Goal: Check status: Check status

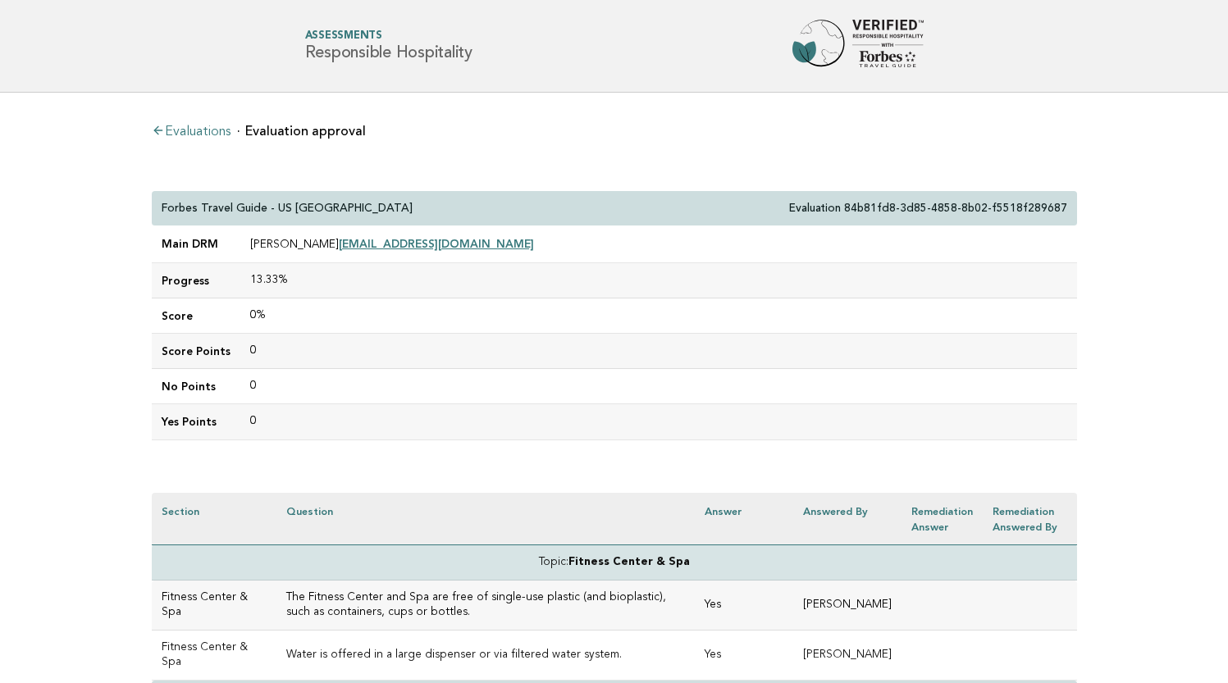
click at [194, 134] on link "Evaluations" at bounding box center [191, 131] width 79 height 13
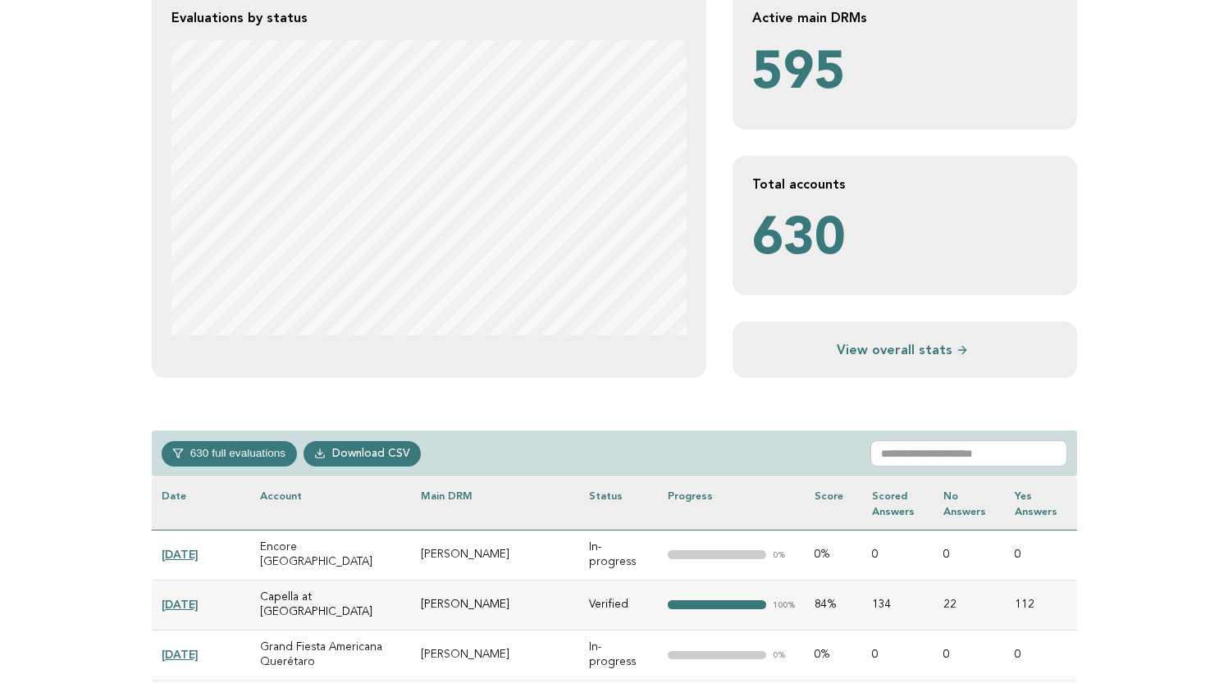
scroll to position [364, 0]
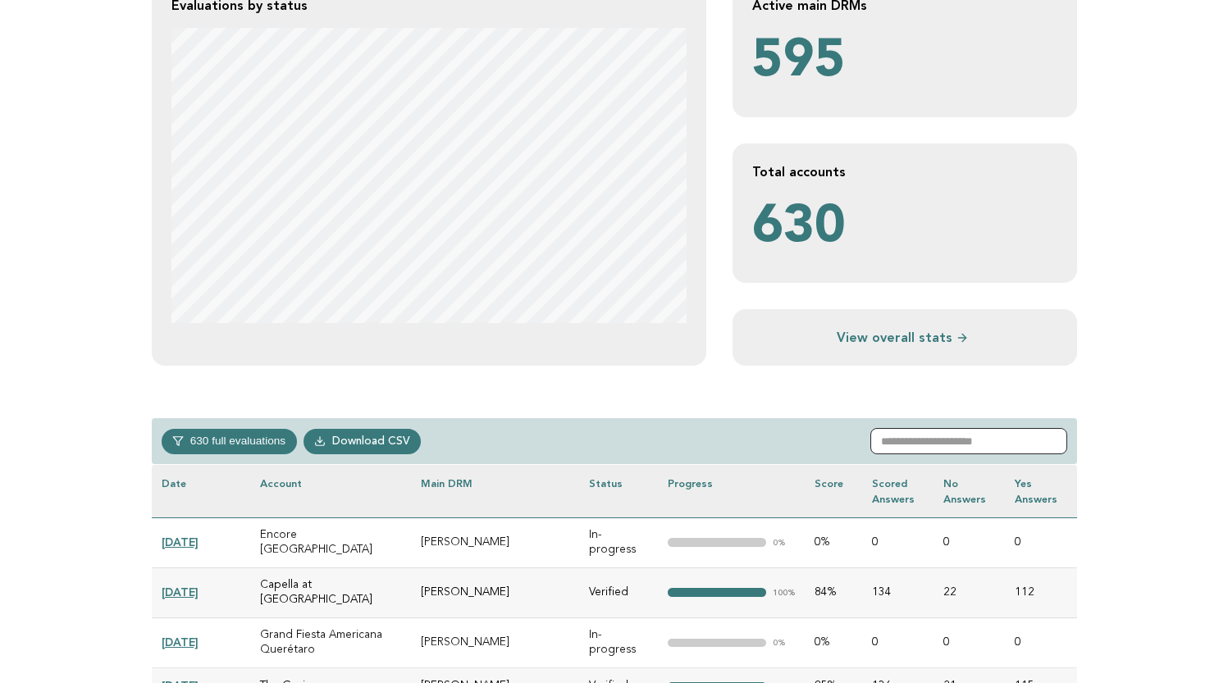
click at [937, 453] on input "text" at bounding box center [968, 441] width 197 height 26
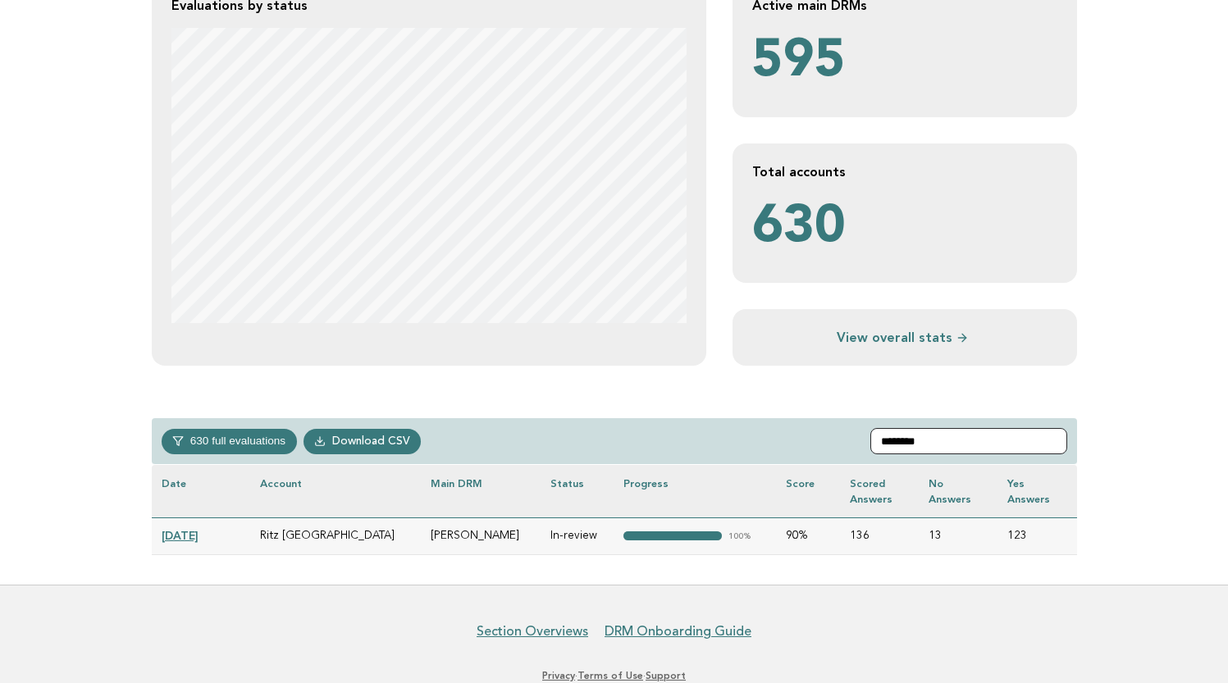
type input "********"
click at [198, 531] on link "[DATE]" at bounding box center [180, 535] width 37 height 13
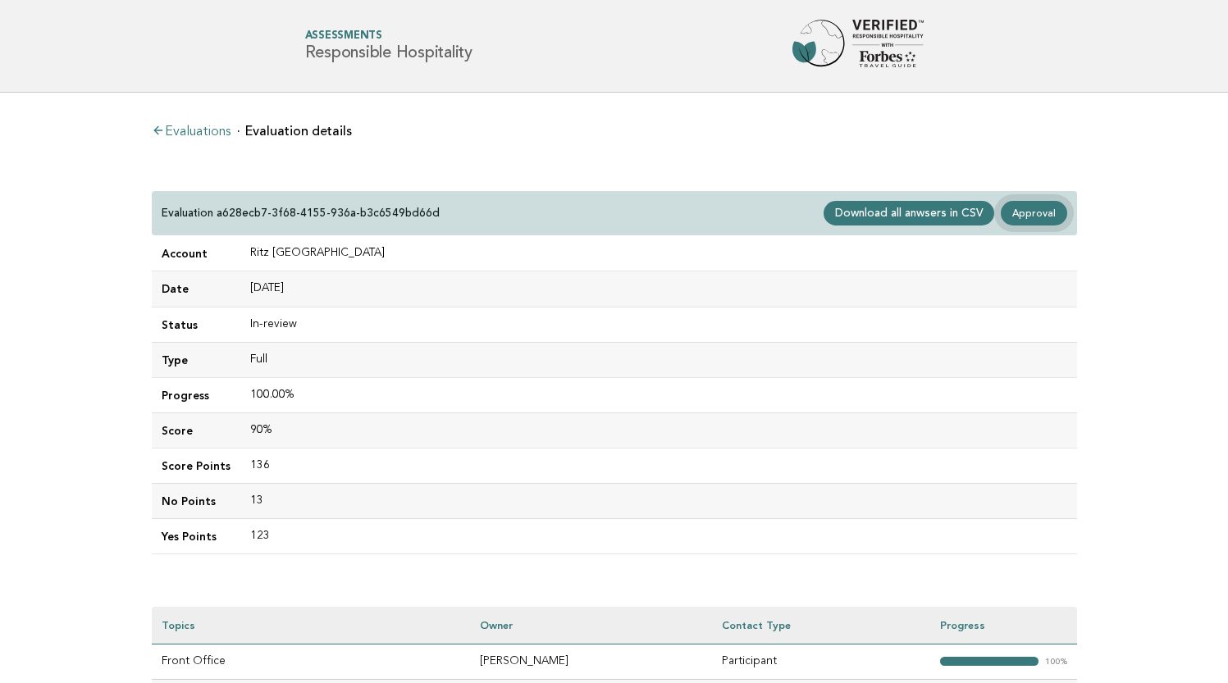
click at [1037, 204] on link "Approval" at bounding box center [1033, 213] width 66 height 25
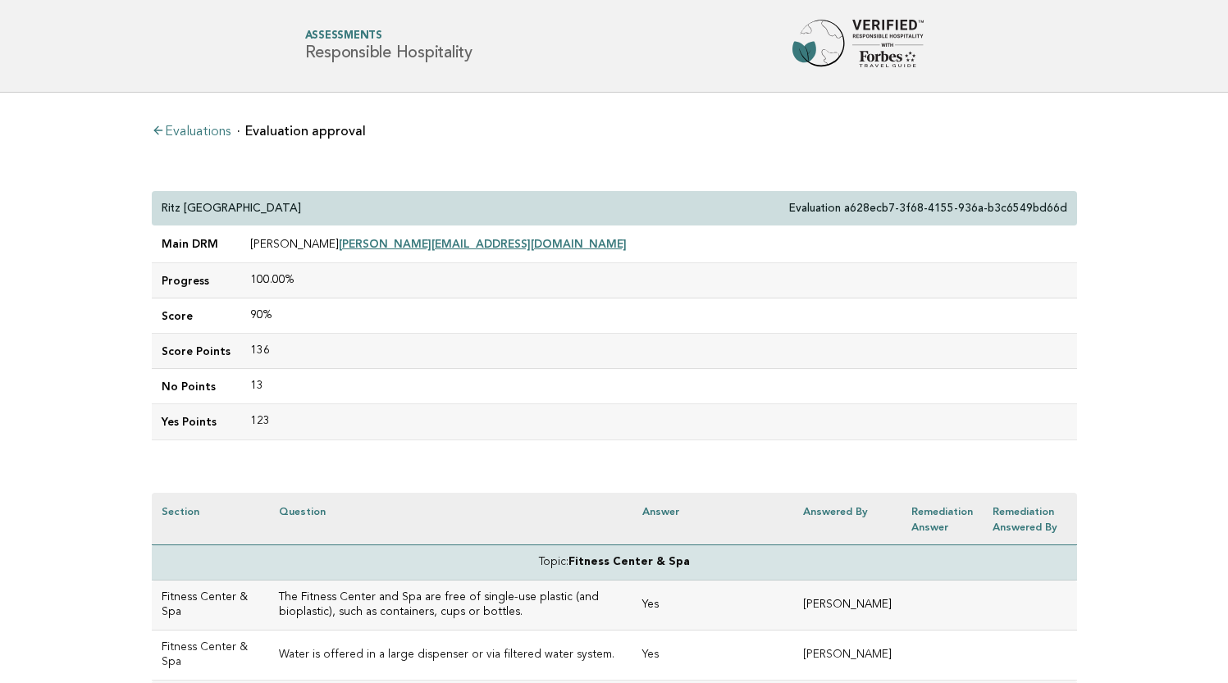
click at [475, 138] on ul "Evaluations Evaluation approval" at bounding box center [614, 130] width 925 height 16
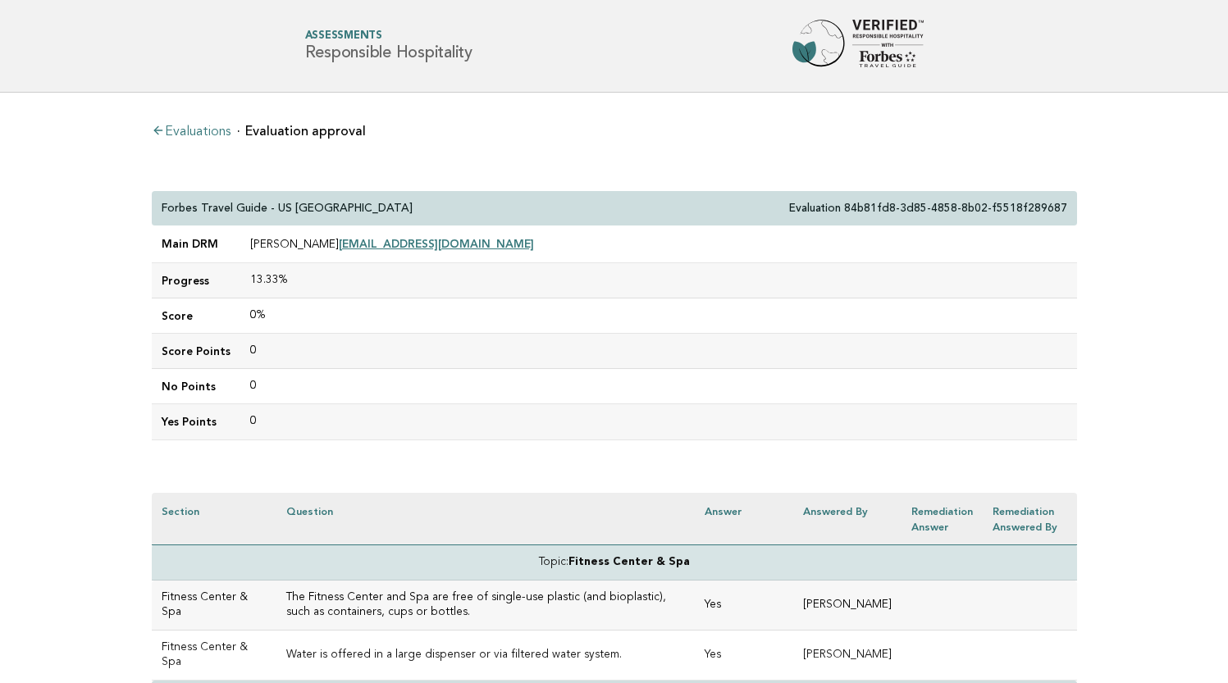
click at [196, 132] on link "Evaluations" at bounding box center [191, 131] width 79 height 13
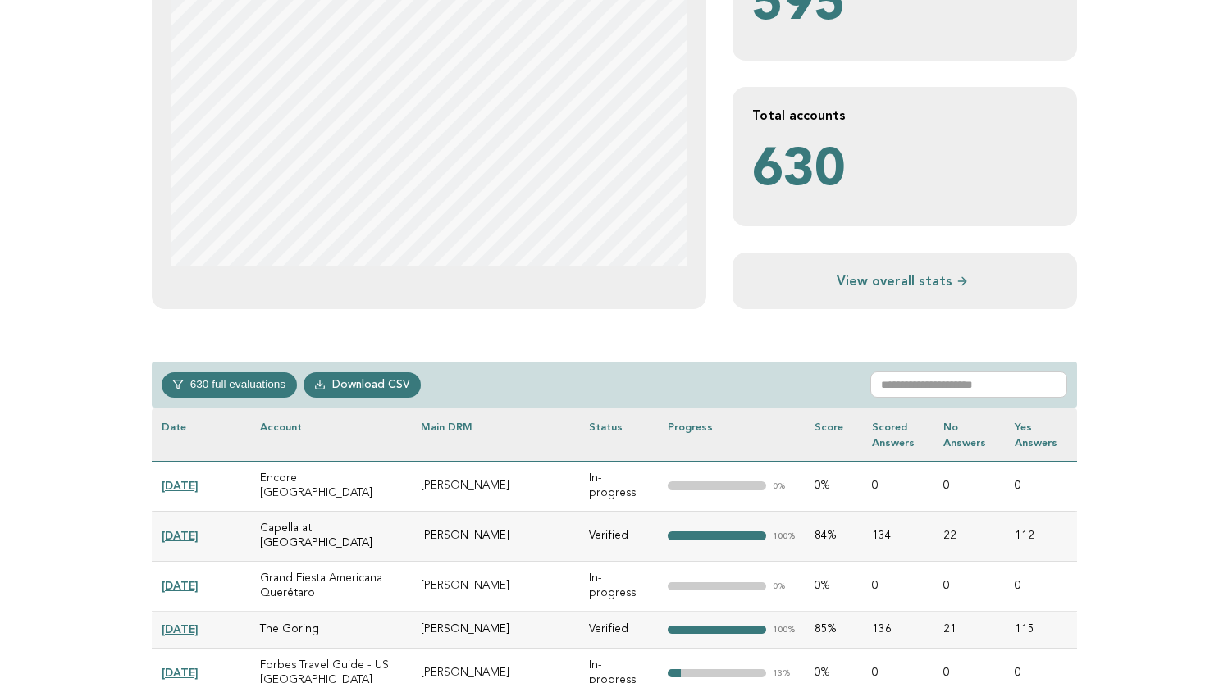
scroll to position [461, 0]
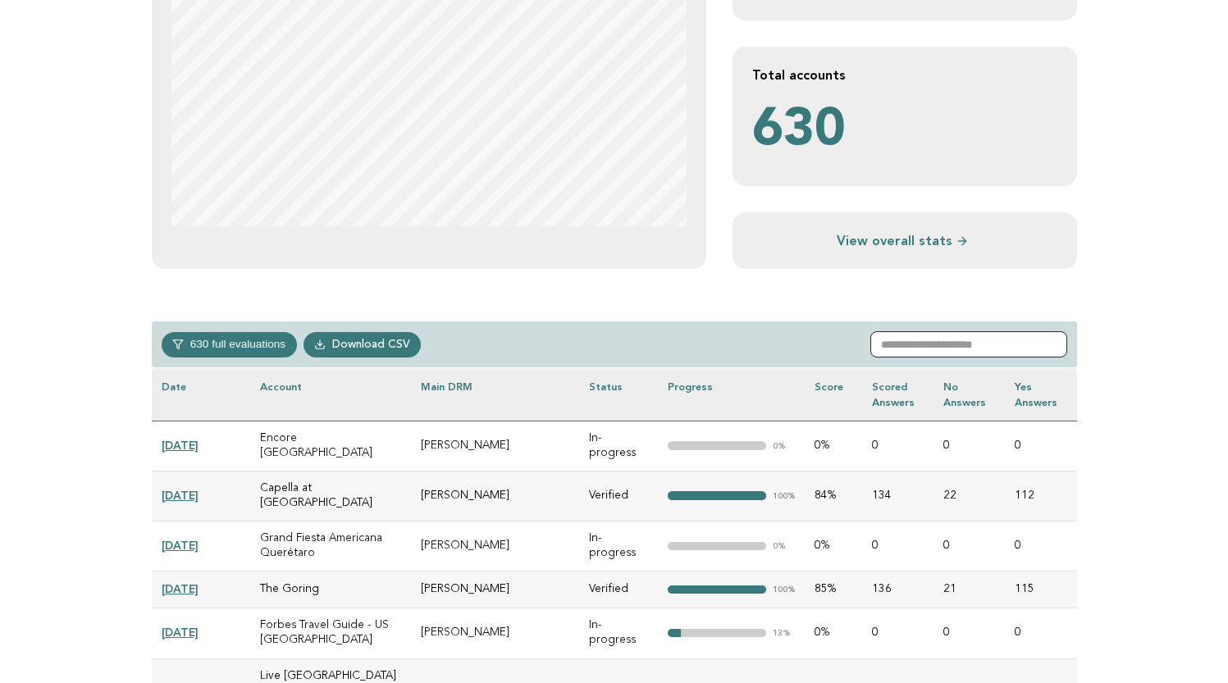
click at [953, 336] on input "text" at bounding box center [968, 344] width 197 height 26
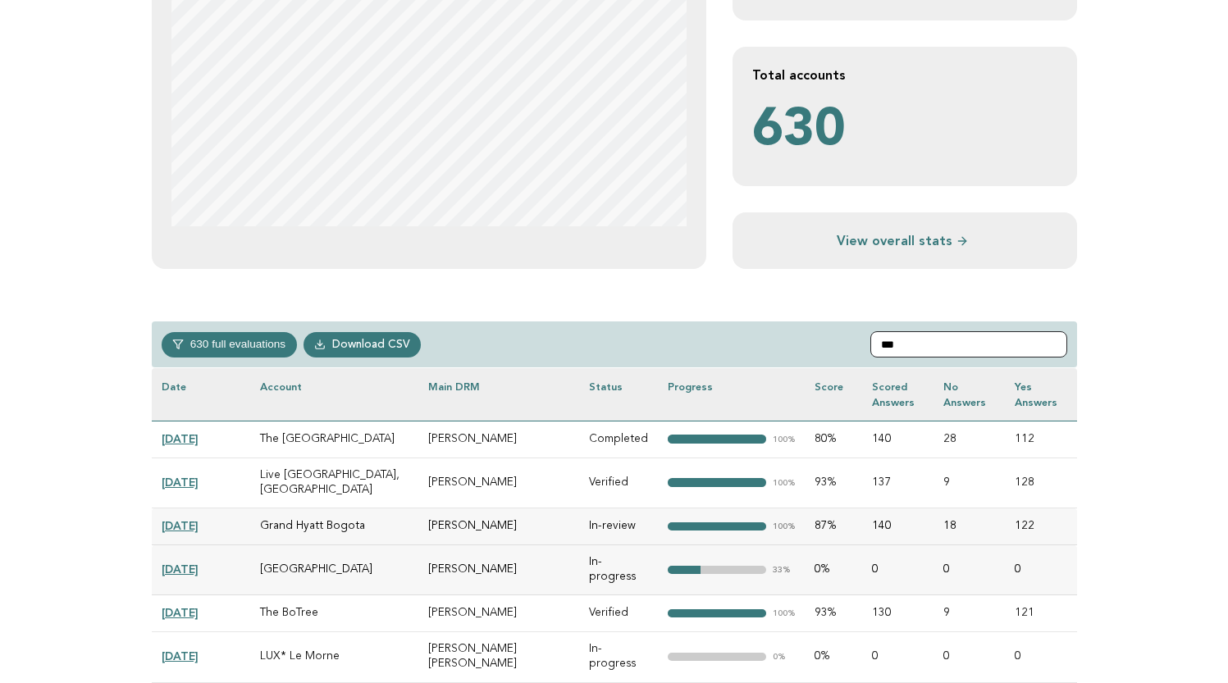
scroll to position [408, 0]
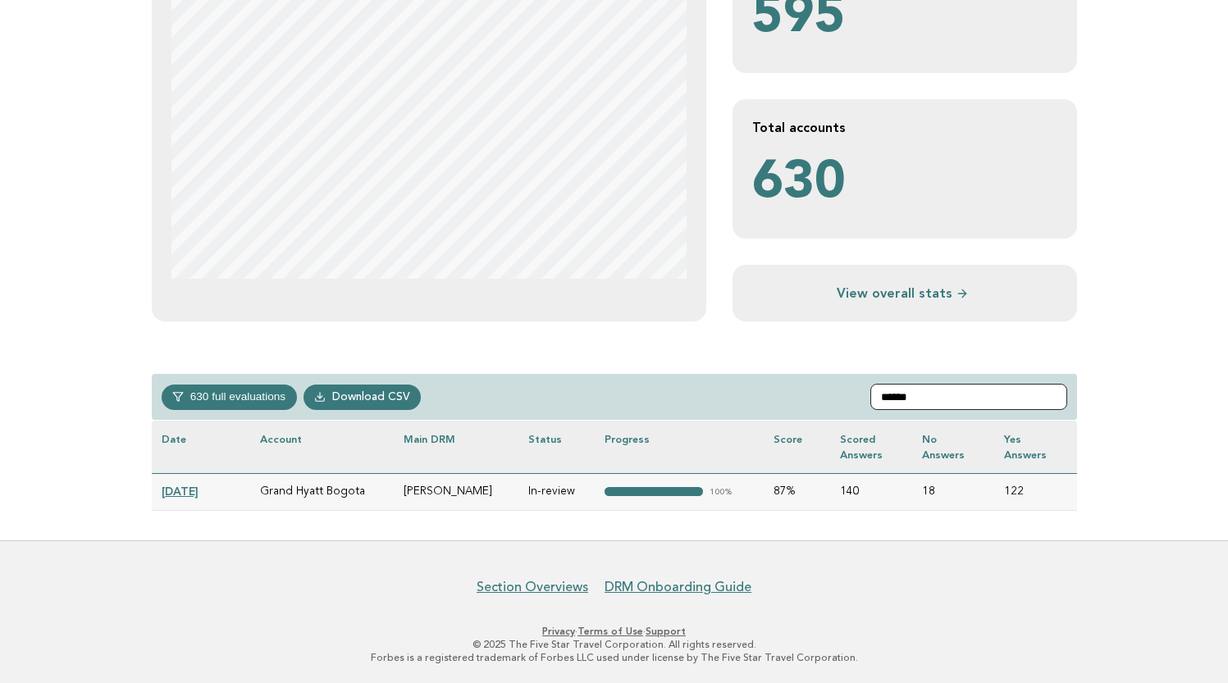
type input "******"
click at [198, 490] on link "[DATE]" at bounding box center [180, 491] width 37 height 13
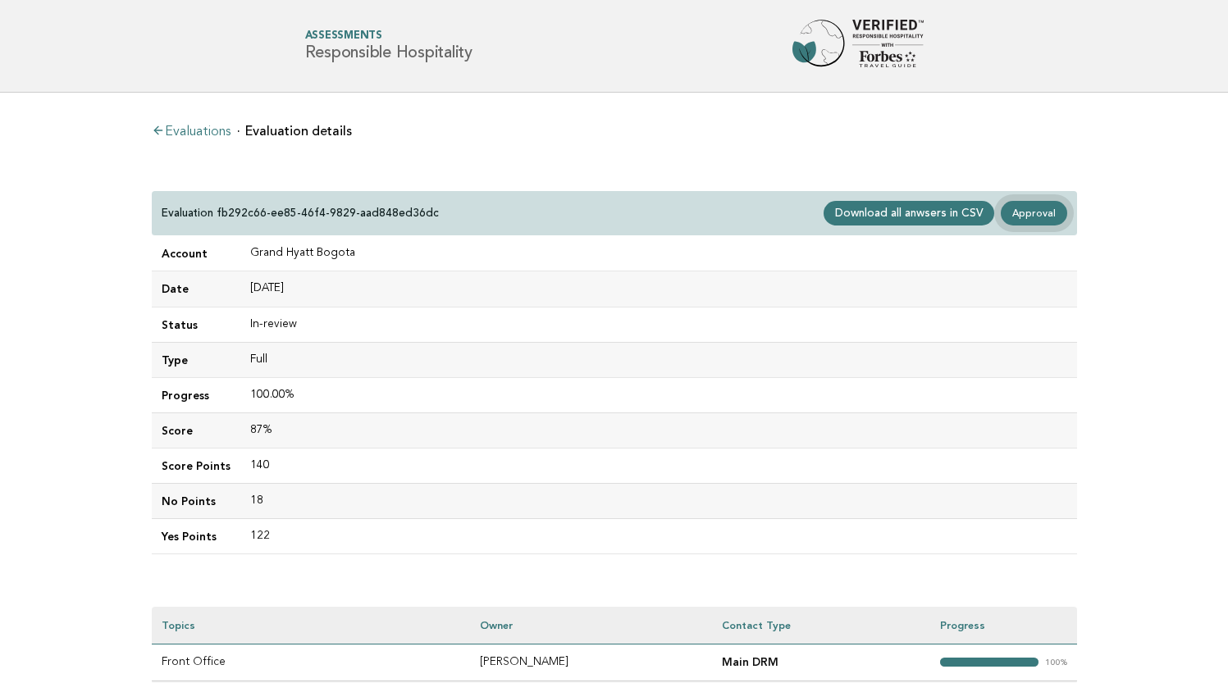
click at [1044, 210] on link "Approval" at bounding box center [1033, 213] width 66 height 25
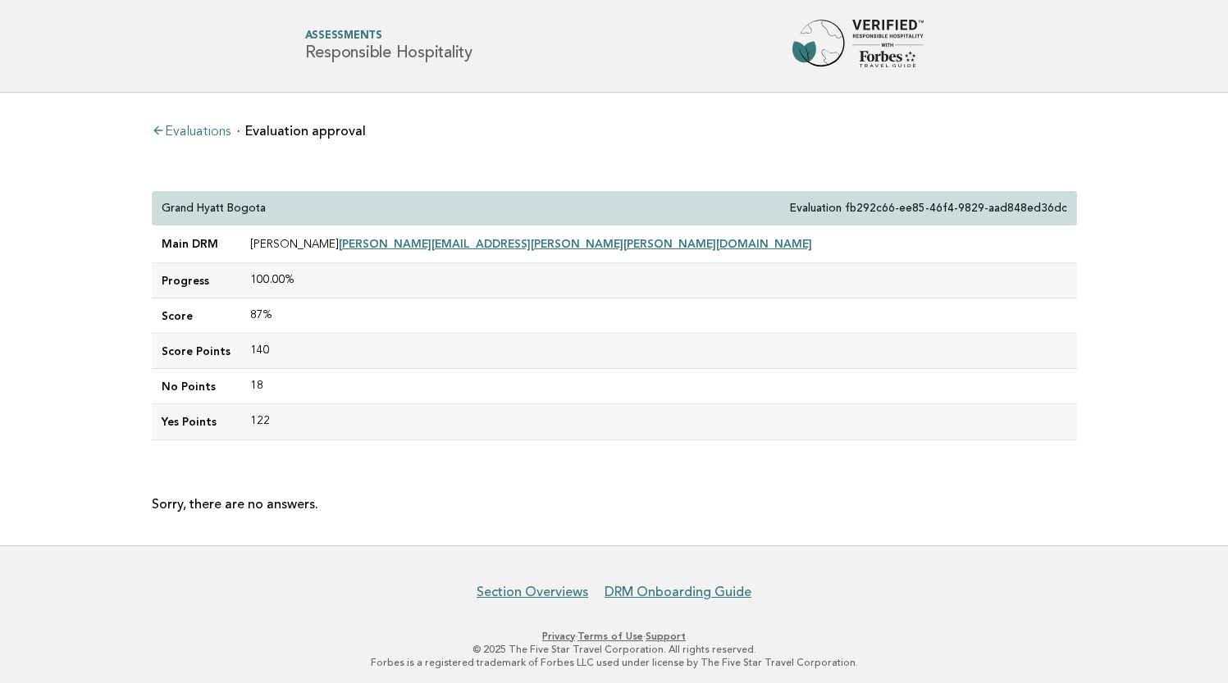
click at [200, 131] on link "Evaluations" at bounding box center [191, 131] width 79 height 13
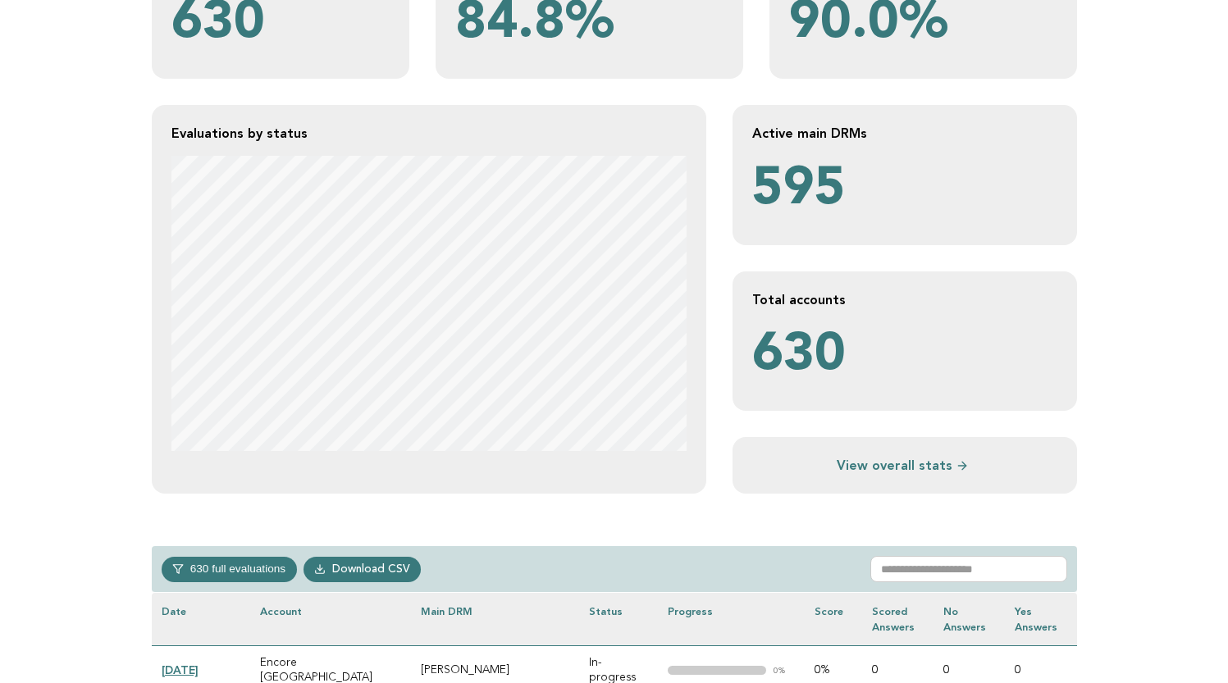
scroll to position [243, 0]
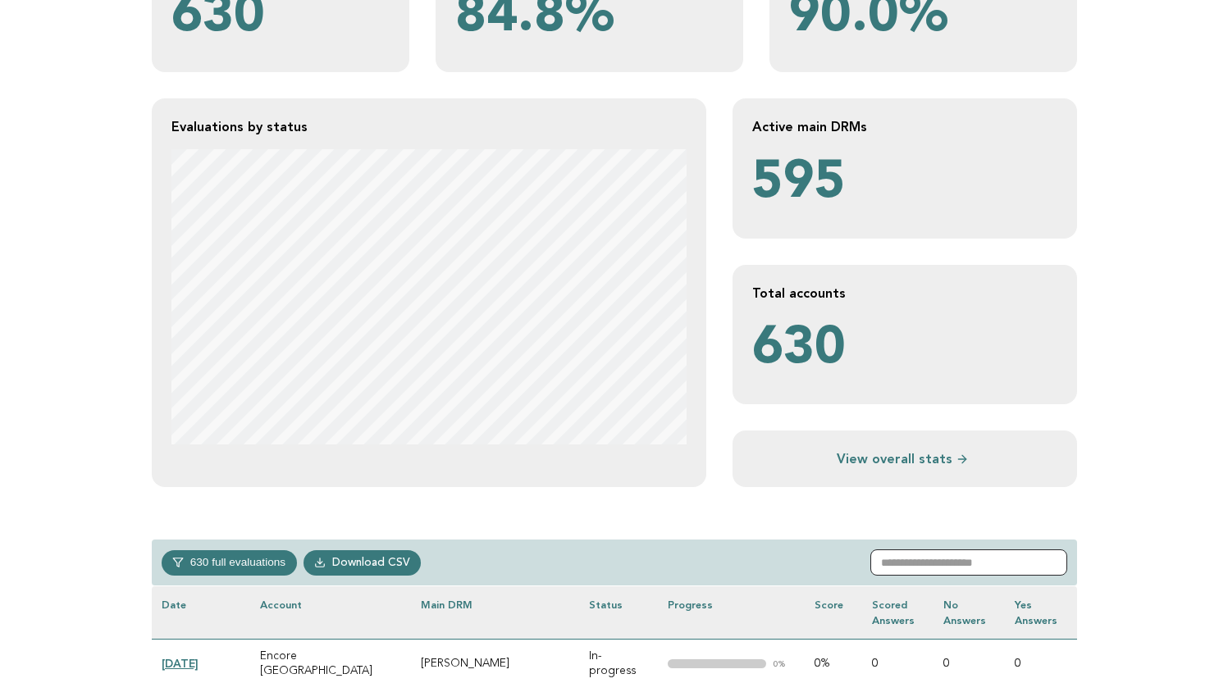
click at [897, 561] on input "text" at bounding box center [968, 562] width 197 height 26
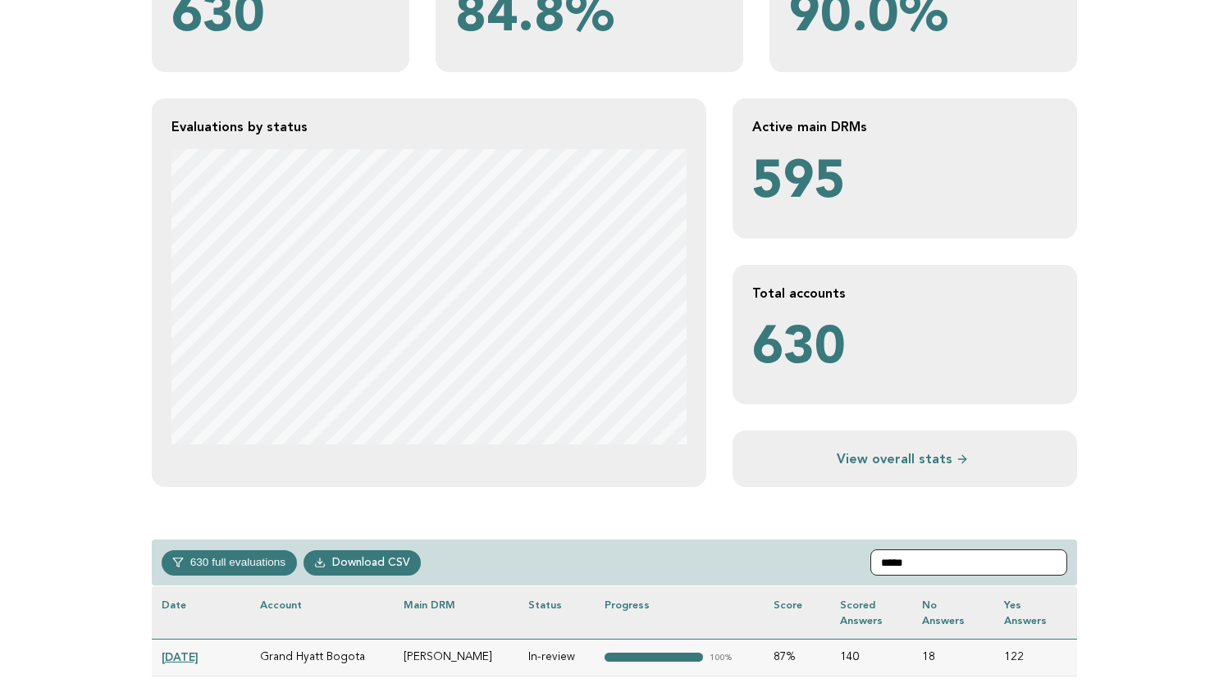
type input "*****"
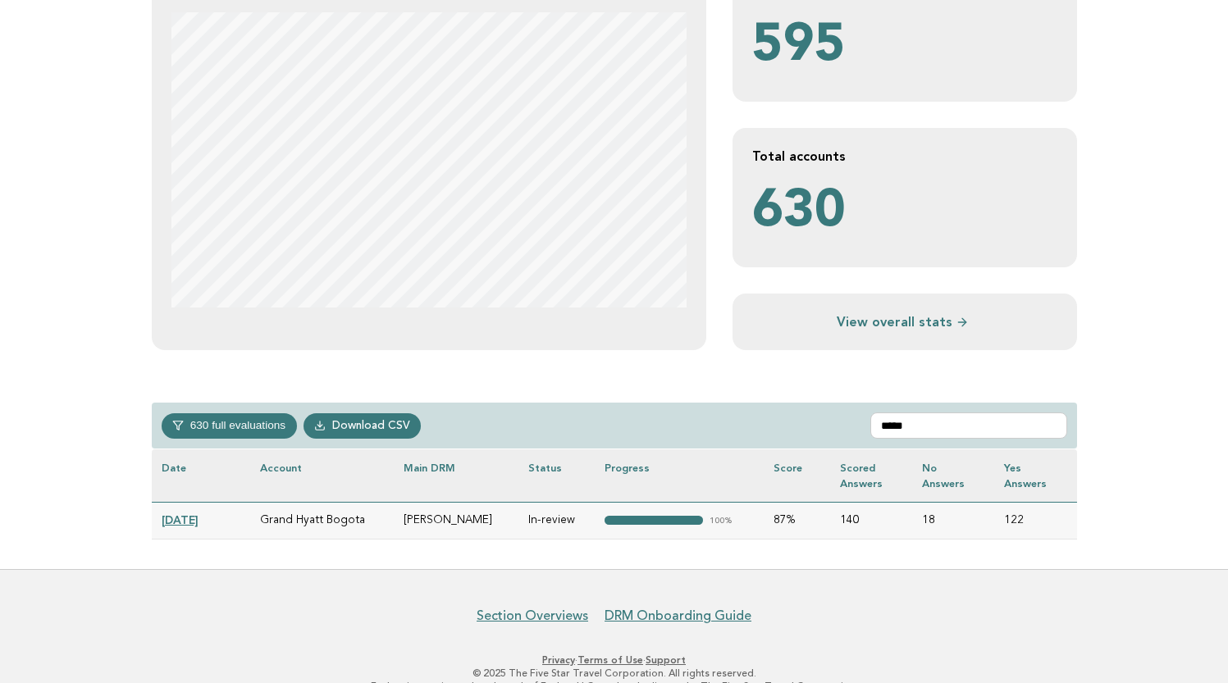
scroll to position [381, 0]
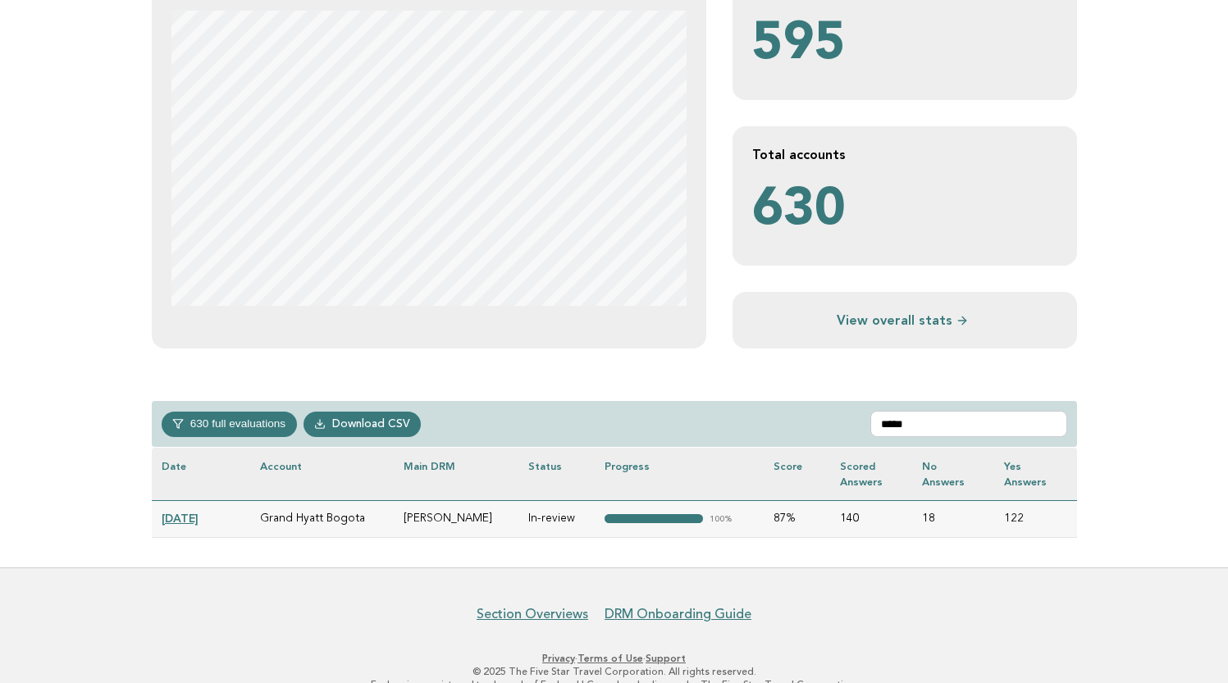
click at [190, 514] on link "[DATE]" at bounding box center [180, 518] width 37 height 13
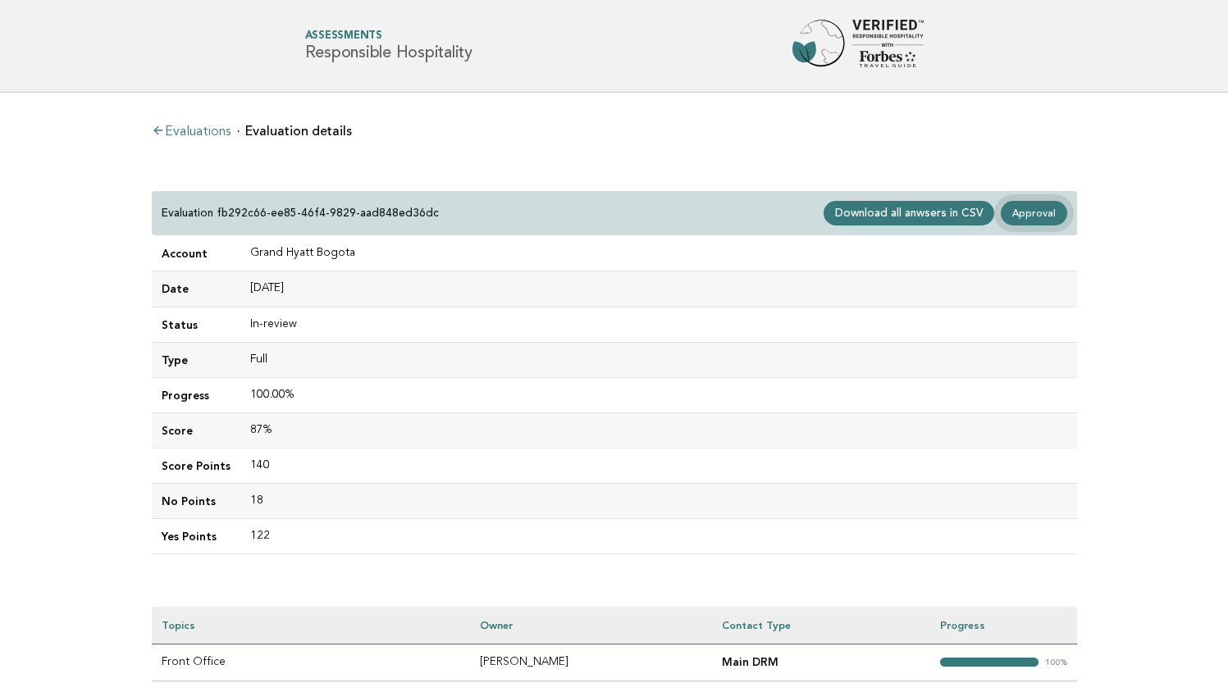
click at [1040, 215] on link "Approval" at bounding box center [1033, 213] width 66 height 25
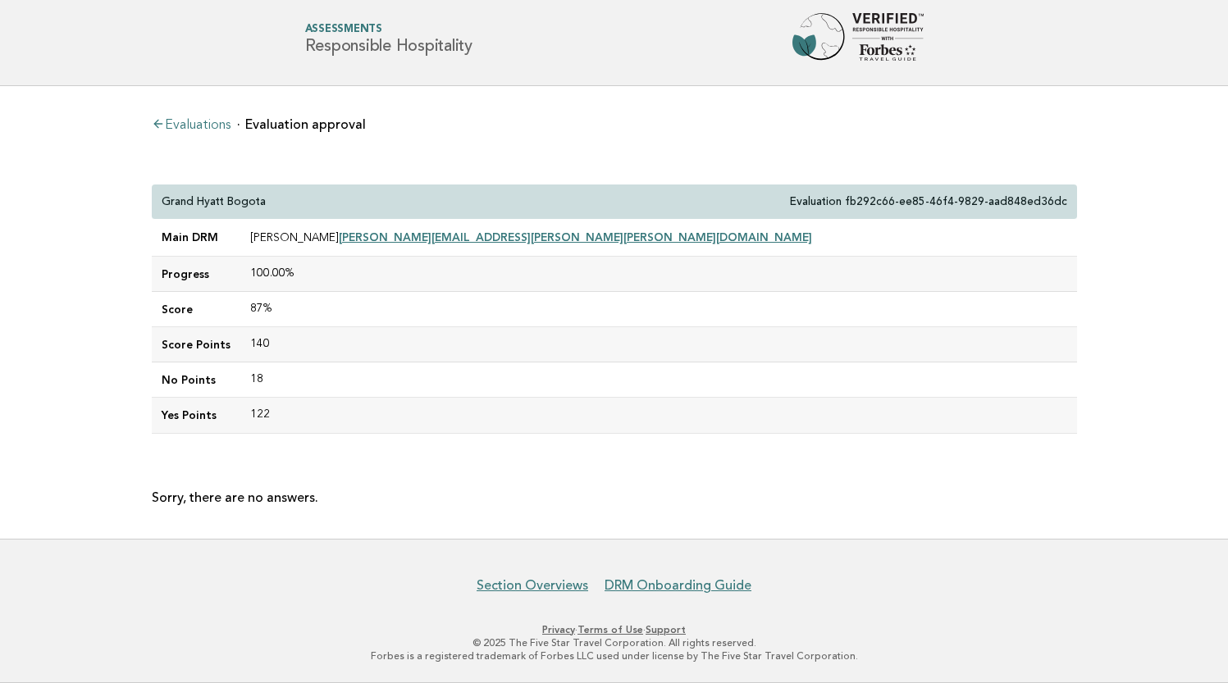
scroll to position [6, 0]
click at [208, 124] on link "Evaluations" at bounding box center [191, 126] width 79 height 13
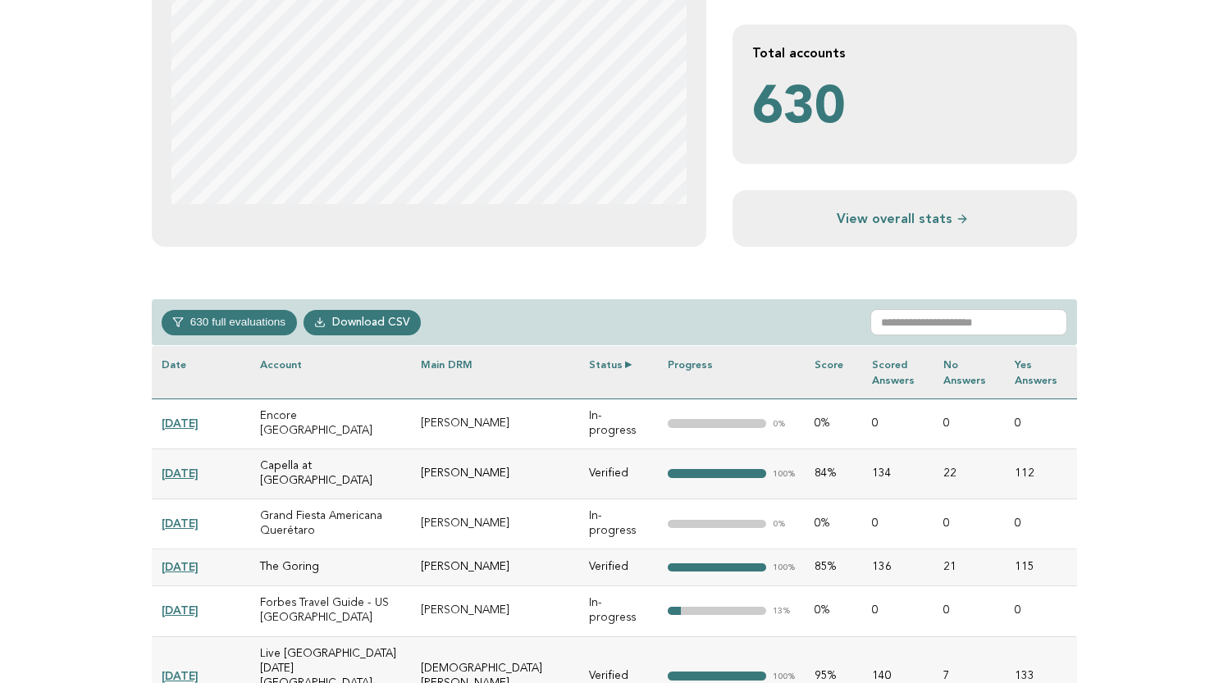
scroll to position [526, 0]
